Goal: Task Accomplishment & Management: Use online tool/utility

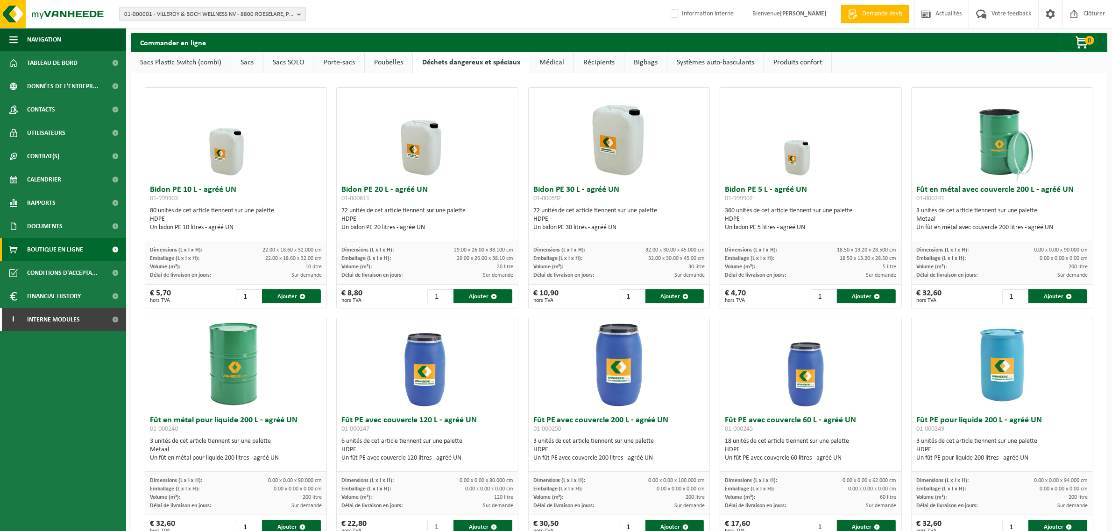
click at [168, 14] on span "01-000001 - VILLEROY & BOCH WELLNESS NV - 8800 ROESELARE, POPULIERSTRAAT 1" at bounding box center [208, 14] width 169 height 14
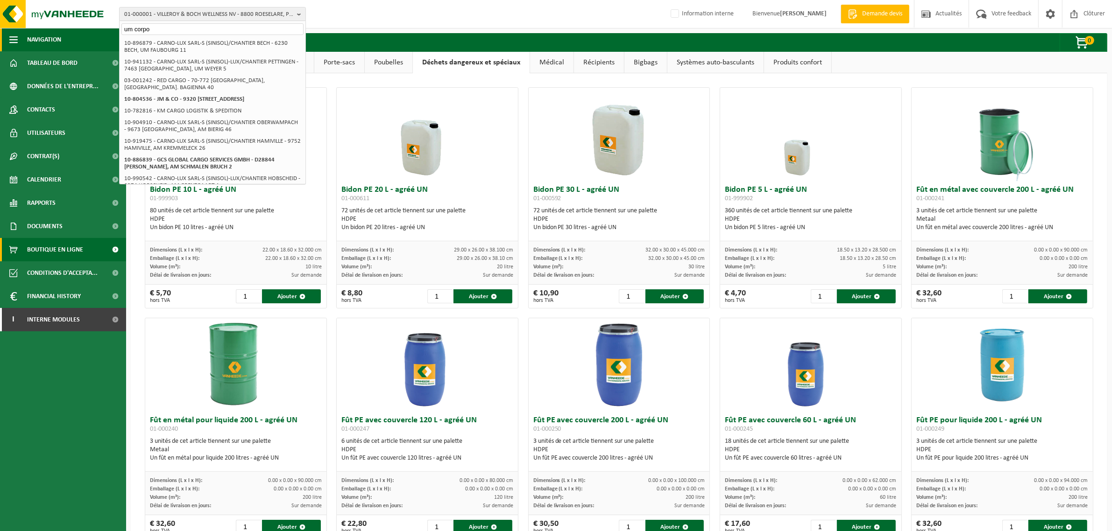
drag, startPoint x: 155, startPoint y: 30, endPoint x: 118, endPoint y: 30, distance: 36.4
click at [118, 30] on div "01-000001 - VILLEROY & BOCH WELLNESS NV - 8800 ROESELARE, POPULIERSTRAAT 1 um c…" at bounding box center [556, 396] width 1112 height 793
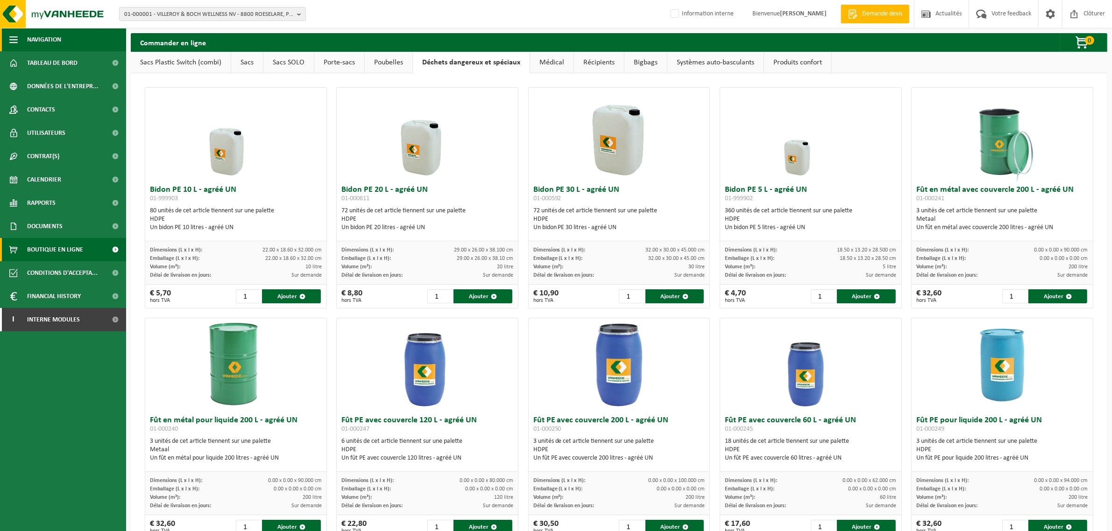
scroll to position [262, 0]
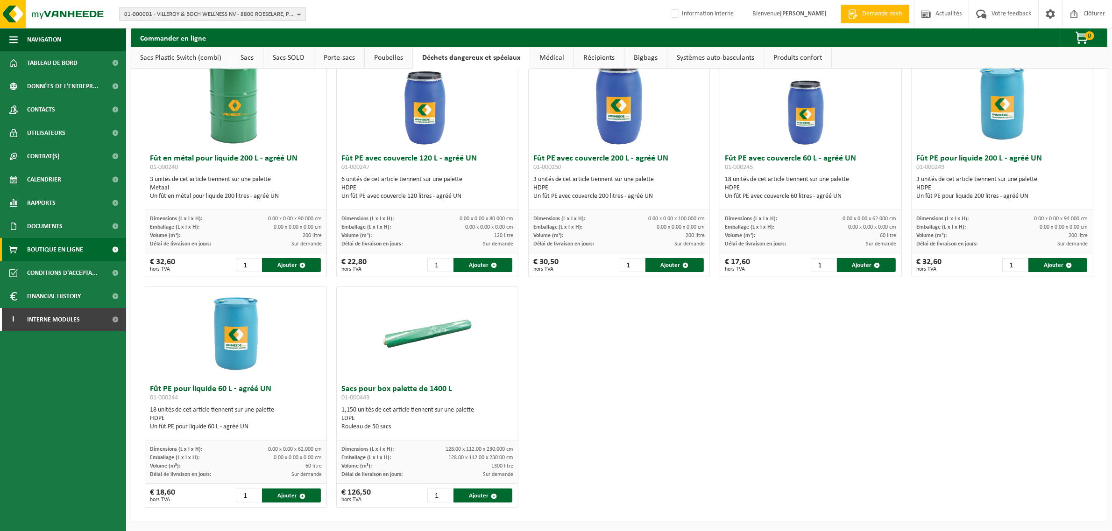
click at [188, 12] on span "01-000001 - VILLEROY & BOCH WELLNESS NV - 8800 ROESELARE, POPULIERSTRAAT 1" at bounding box center [208, 14] width 169 height 14
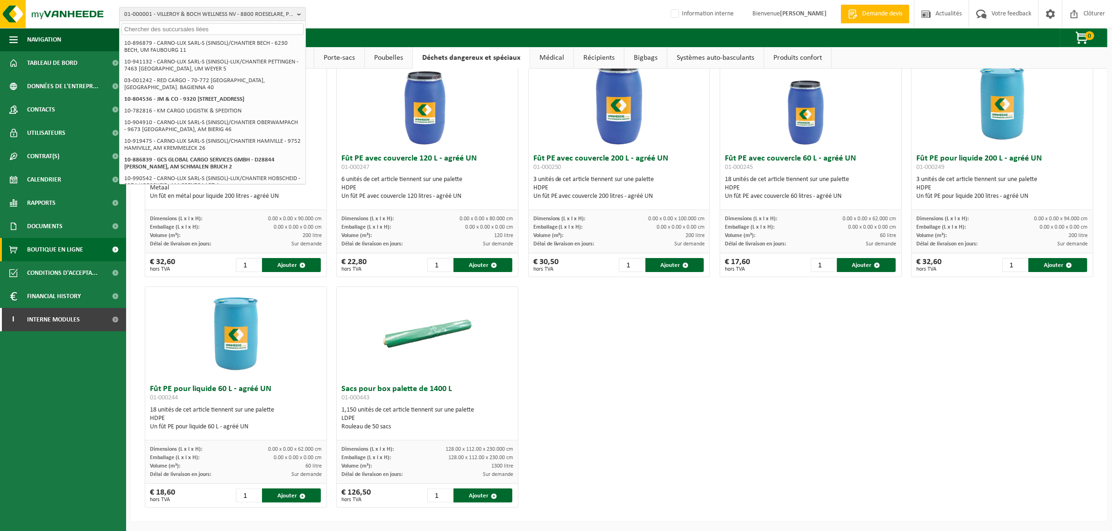
click at [173, 27] on input "text" at bounding box center [212, 29] width 182 height 12
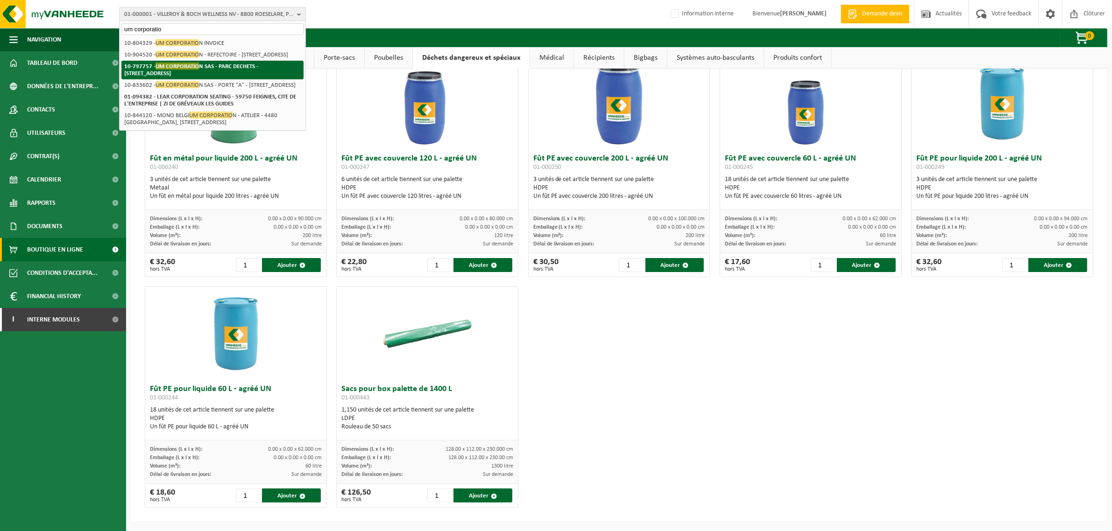
type input "um corporatio"
click at [132, 76] on strong "10-797757 - UM CORPORATIO N SAS - PARC DECHETS - 62118 BIACHE ST VAAST, RUE PAS…" at bounding box center [191, 70] width 134 height 14
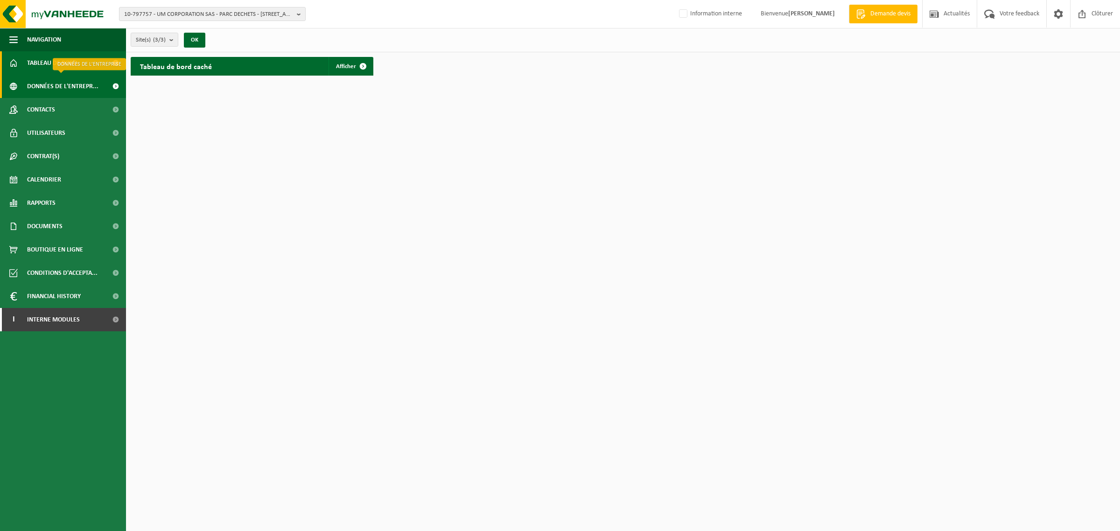
click at [57, 85] on span "Données de l'entrepr..." at bounding box center [62, 86] width 71 height 23
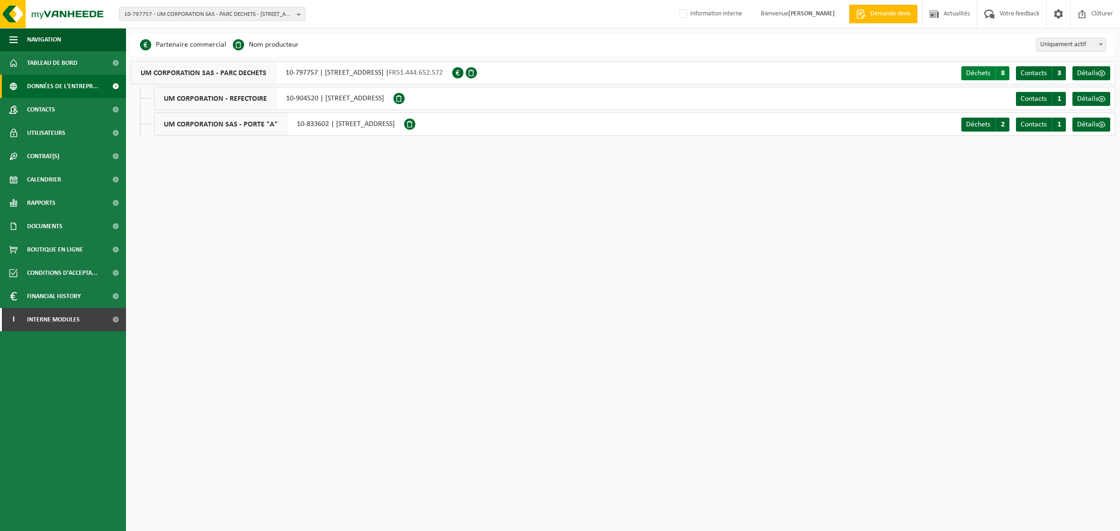
click at [997, 73] on span "8" at bounding box center [1003, 73] width 14 height 14
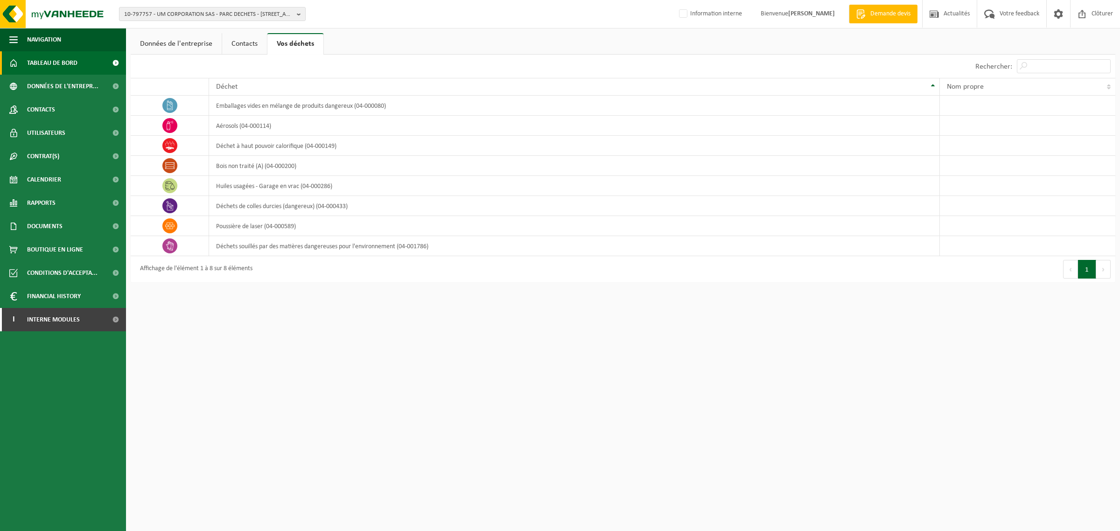
click at [73, 71] on span "Tableau de bord" at bounding box center [52, 62] width 50 height 23
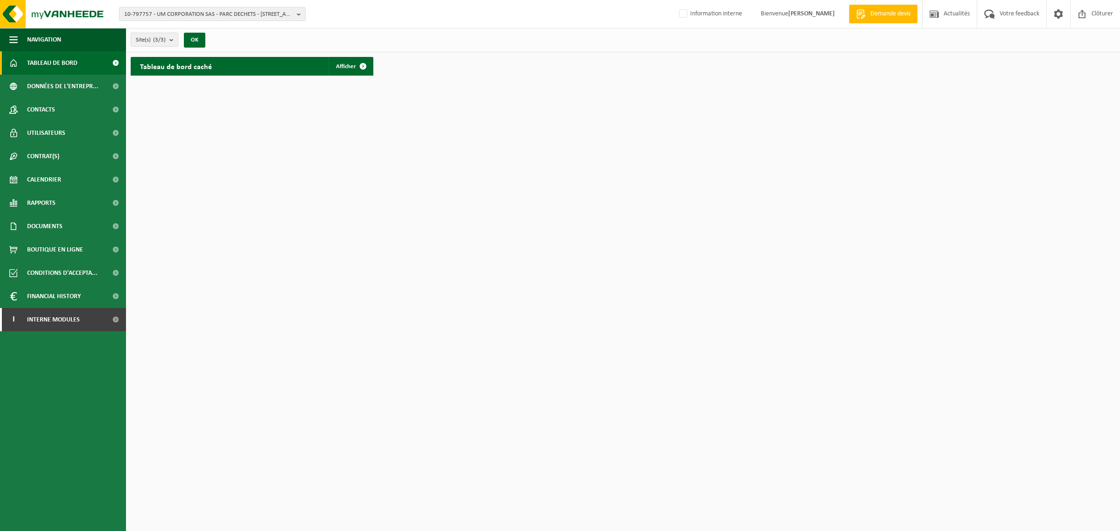
click at [111, 64] on span at bounding box center [115, 62] width 21 height 23
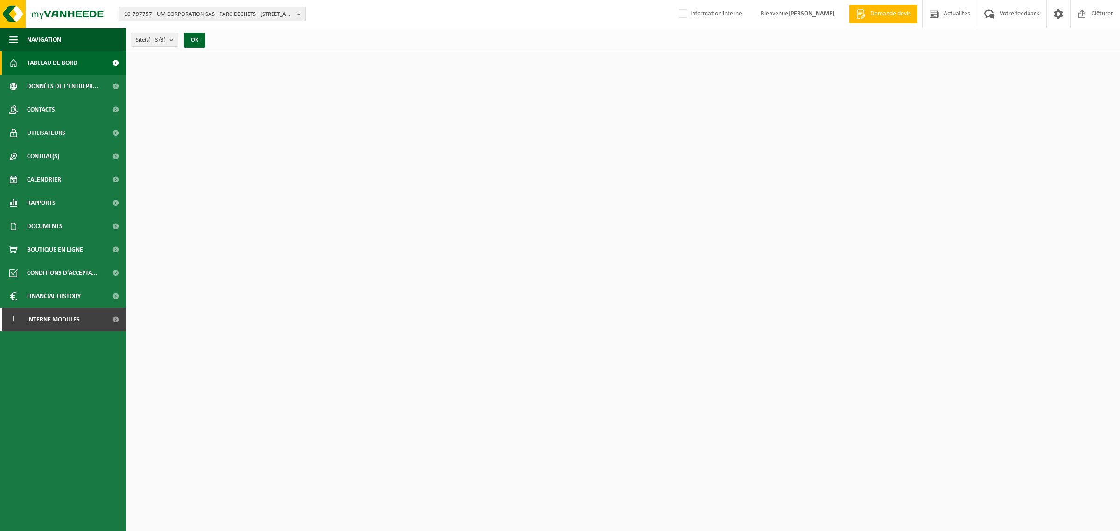
click at [113, 69] on span at bounding box center [115, 62] width 21 height 23
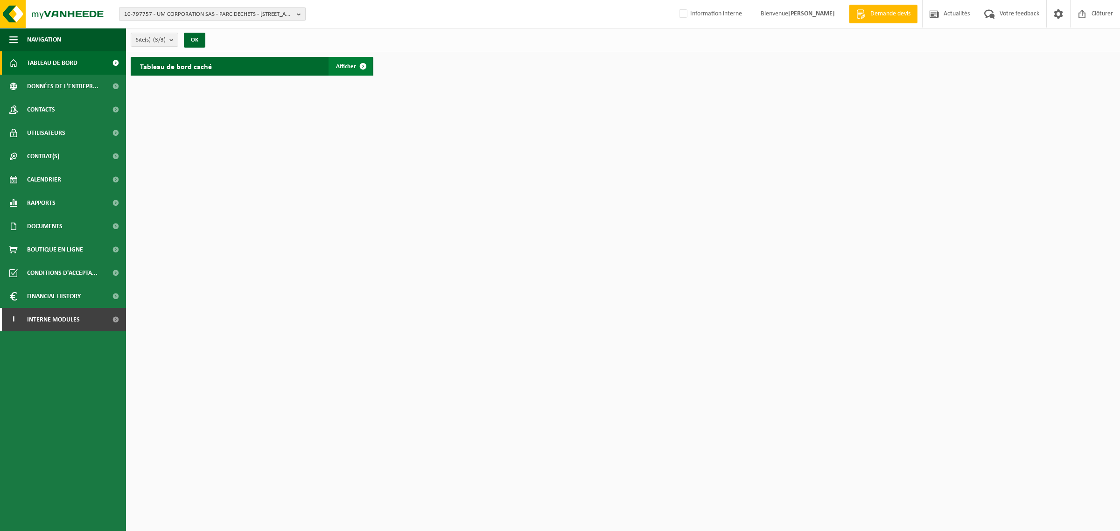
click at [345, 63] on span "Afficher" at bounding box center [346, 66] width 20 height 6
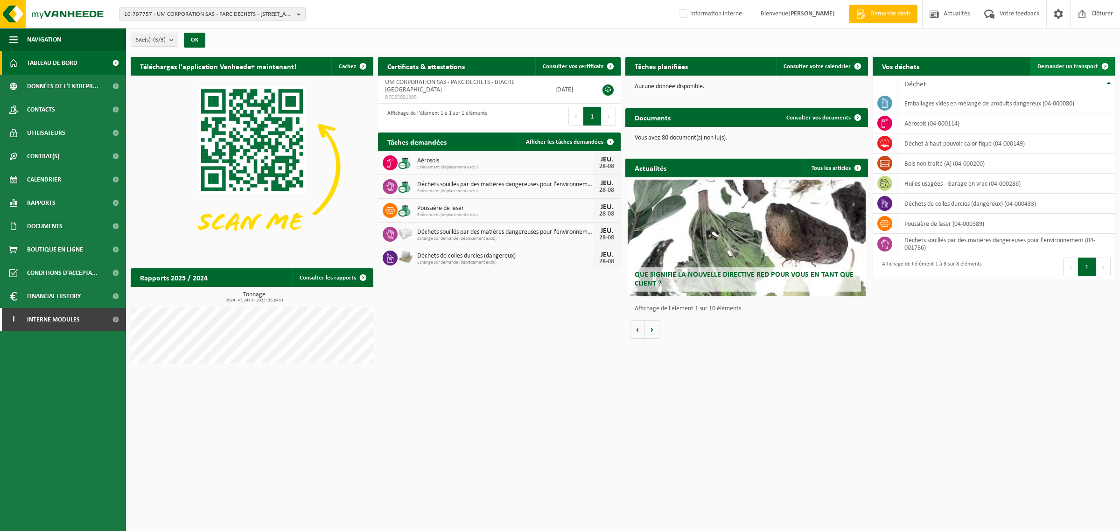
click at [1066, 68] on span "Demander un transport" at bounding box center [1068, 66] width 61 height 6
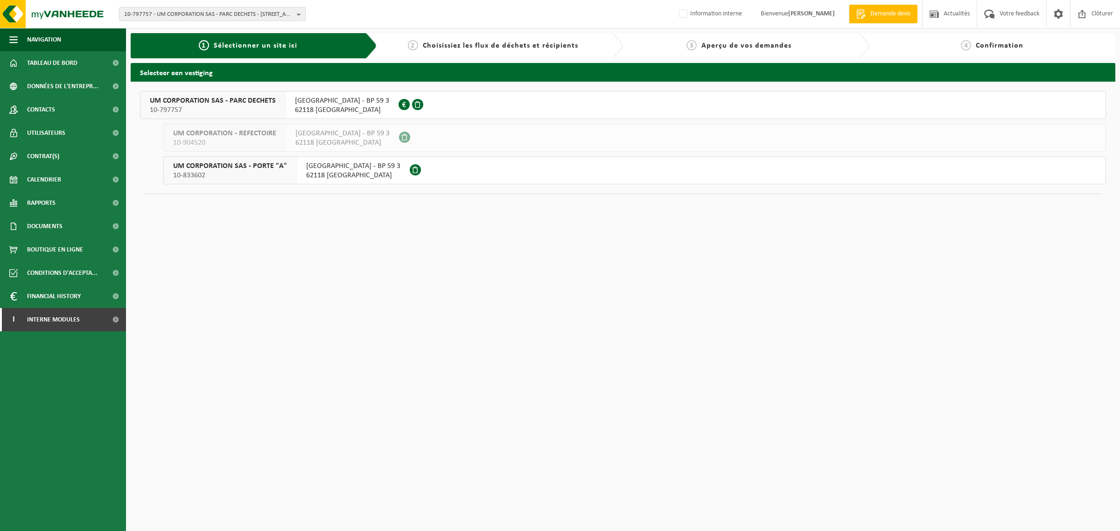
click at [186, 107] on span "10-797757" at bounding box center [213, 110] width 126 height 9
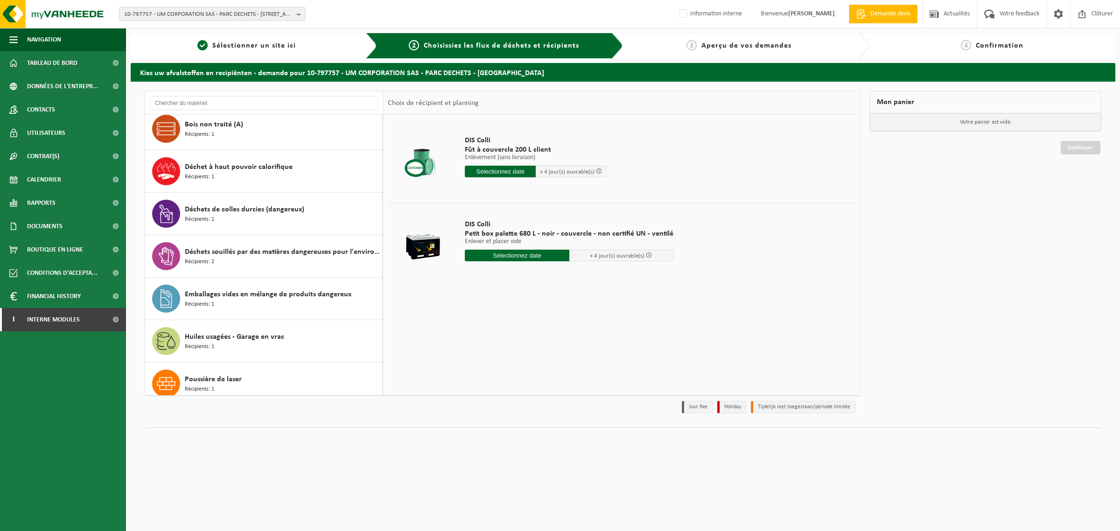
scroll to position [59, 0]
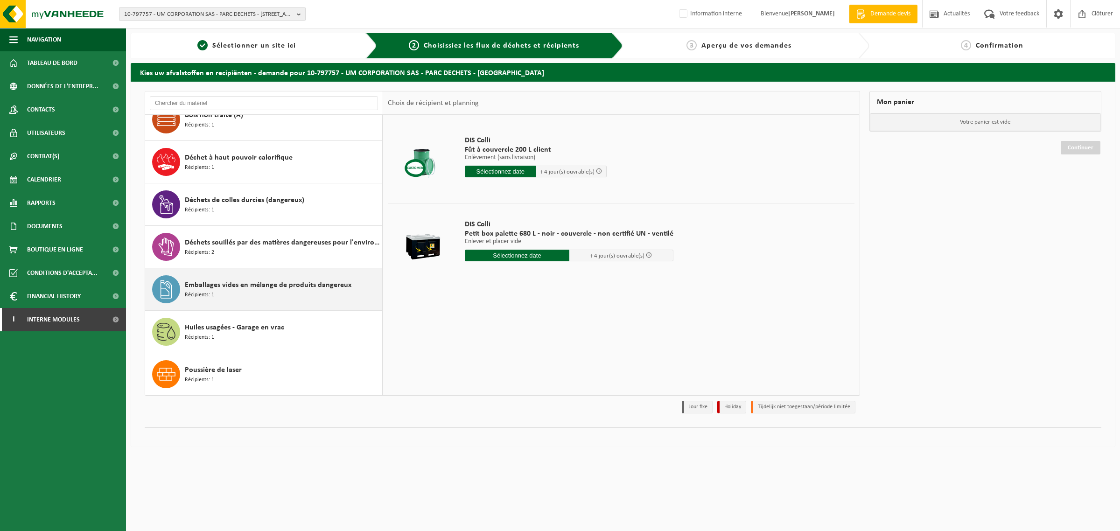
click at [279, 285] on span "Emballages vides en mélange de produits dangereux" at bounding box center [268, 285] width 167 height 11
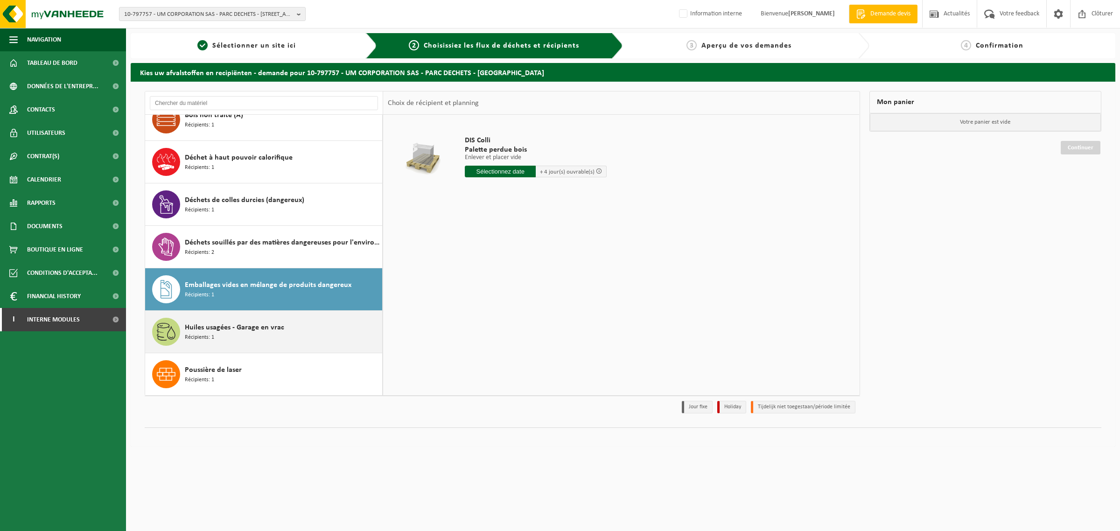
click at [214, 350] on div "Huiles usagées - Garage en vrac Récipients: 1" at bounding box center [264, 332] width 238 height 42
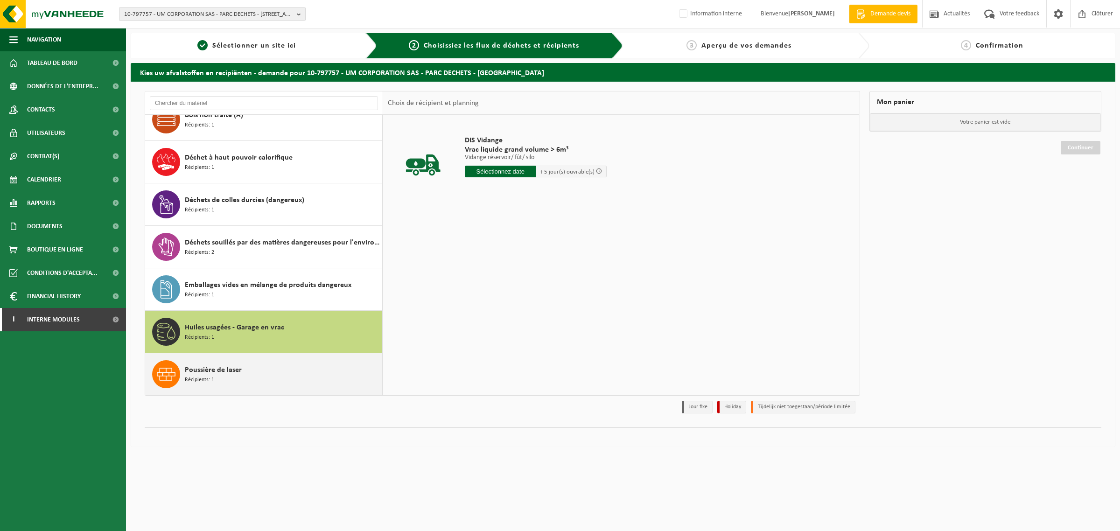
click at [190, 370] on span "Poussière de laser" at bounding box center [213, 370] width 57 height 11
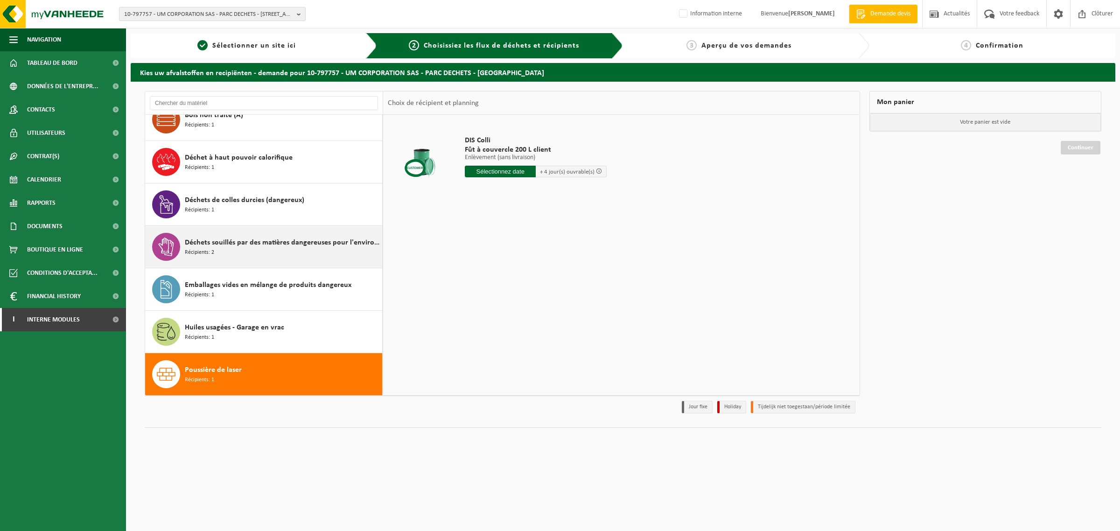
click at [230, 246] on span "Déchets souillés par des matières dangereuses pour l'environnement" at bounding box center [282, 242] width 195 height 11
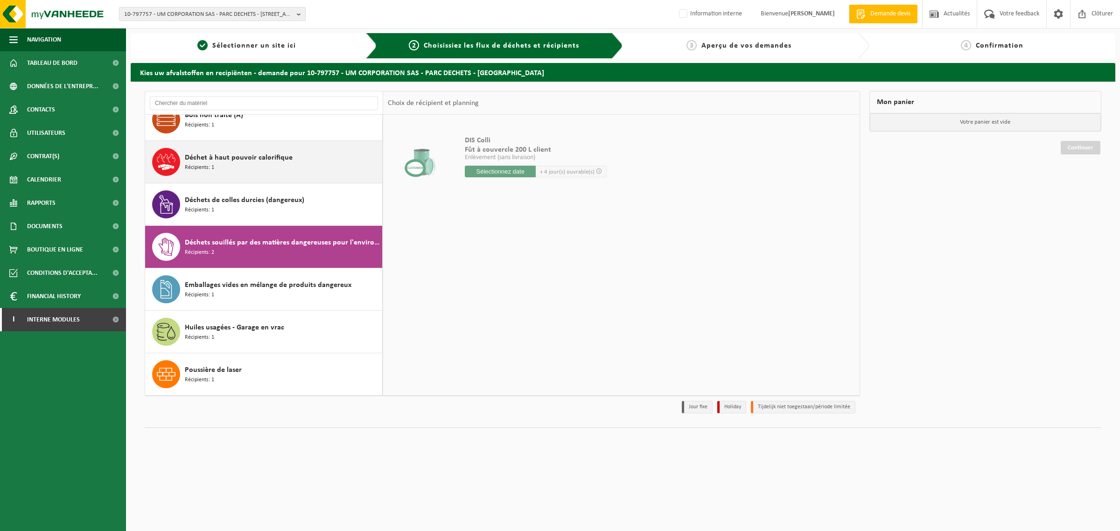
click at [225, 155] on span "Déchet à haut pouvoir calorifique" at bounding box center [239, 157] width 108 height 11
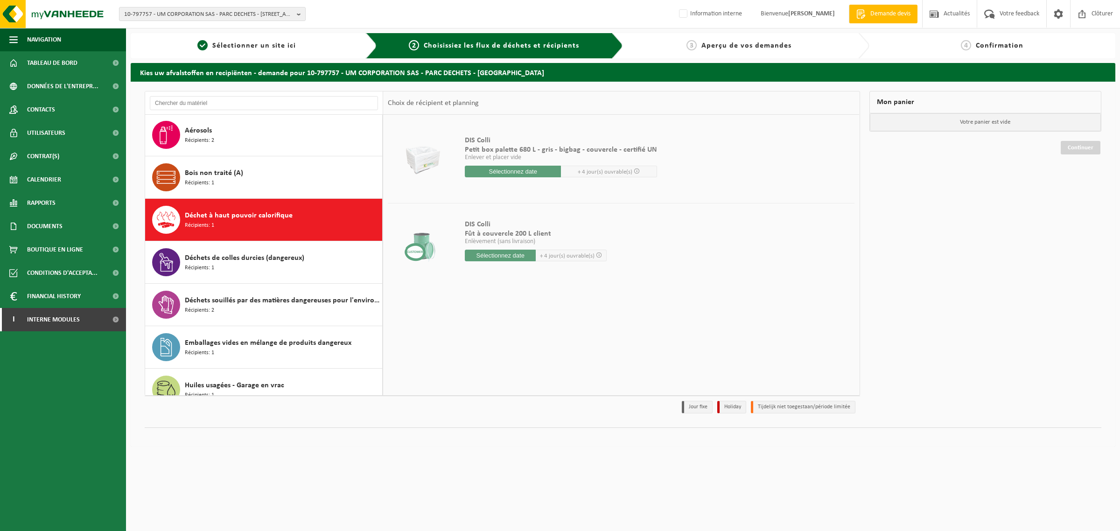
scroll to position [0, 0]
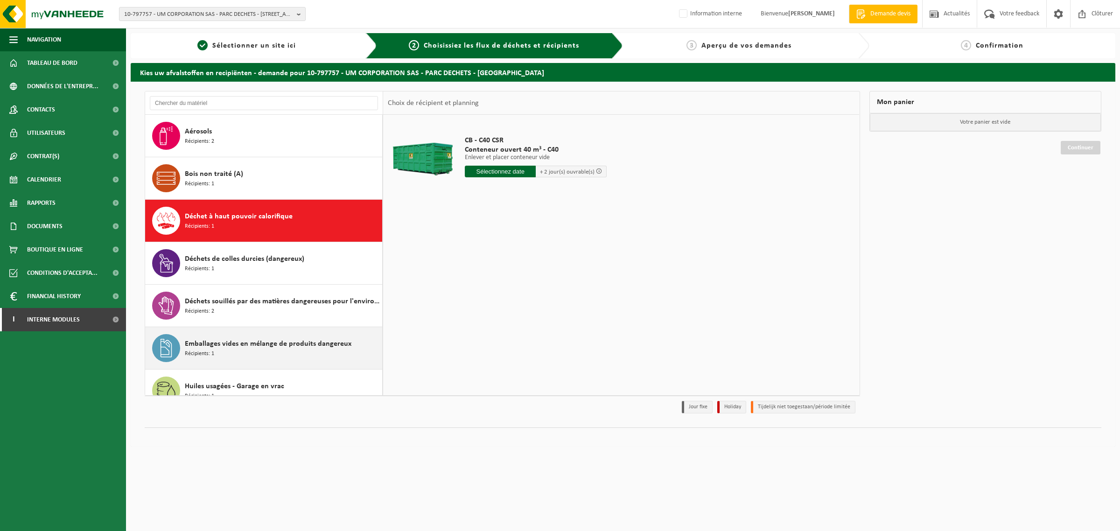
click at [253, 340] on span "Emballages vides en mélange de produits dangereux" at bounding box center [268, 343] width 167 height 11
